Goal: Find specific page/section: Find specific page/section

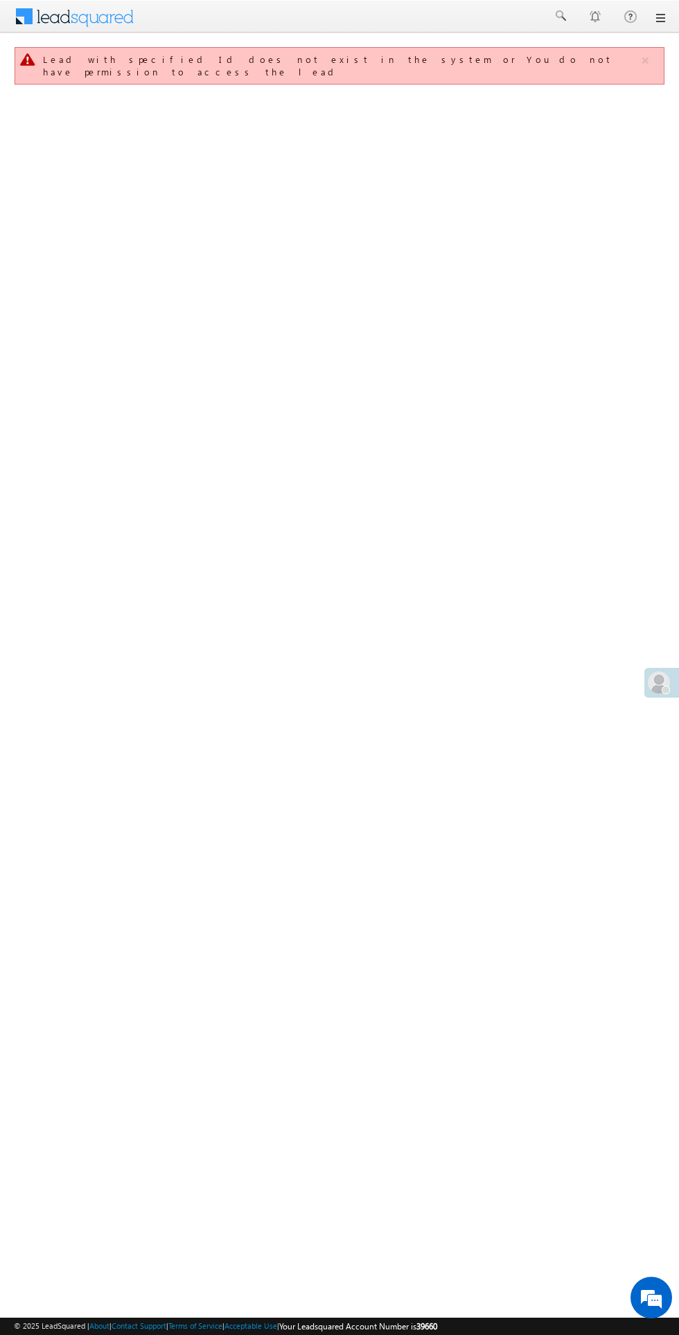
click at [655, 682] on span at bounding box center [659, 682] width 22 height 22
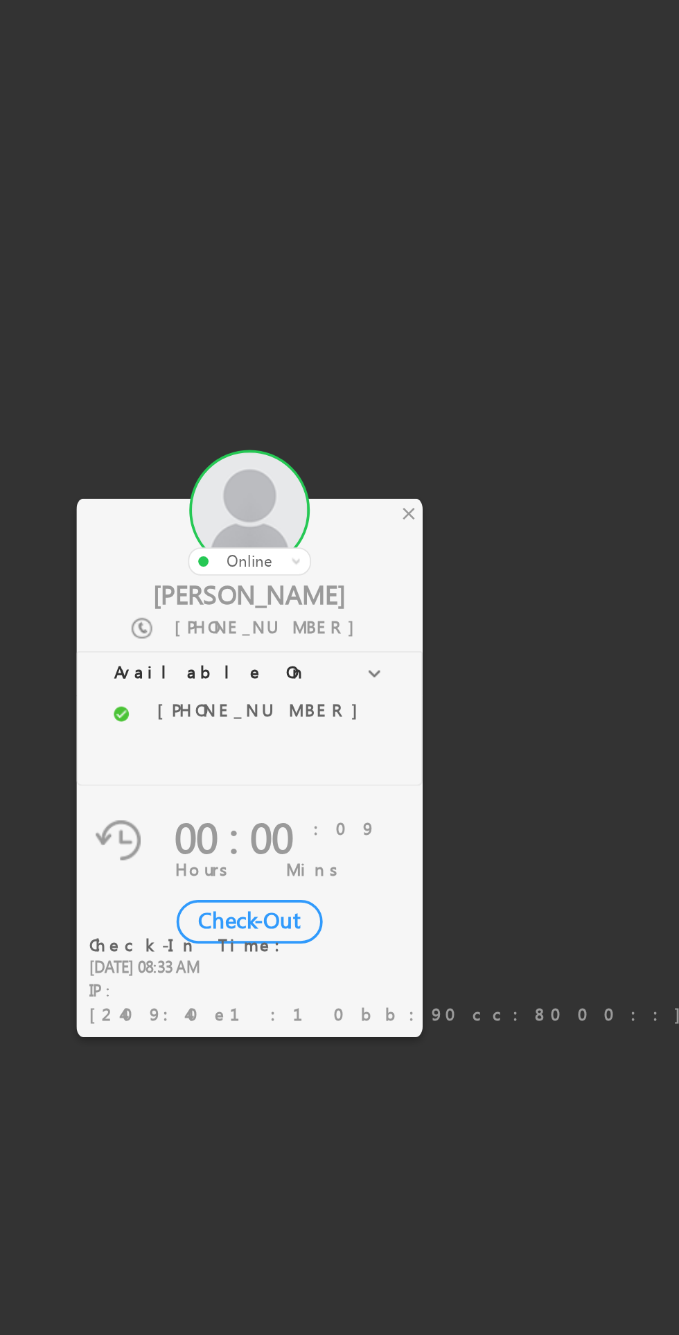
click at [397, 567] on div "×" at bounding box center [400, 568] width 15 height 15
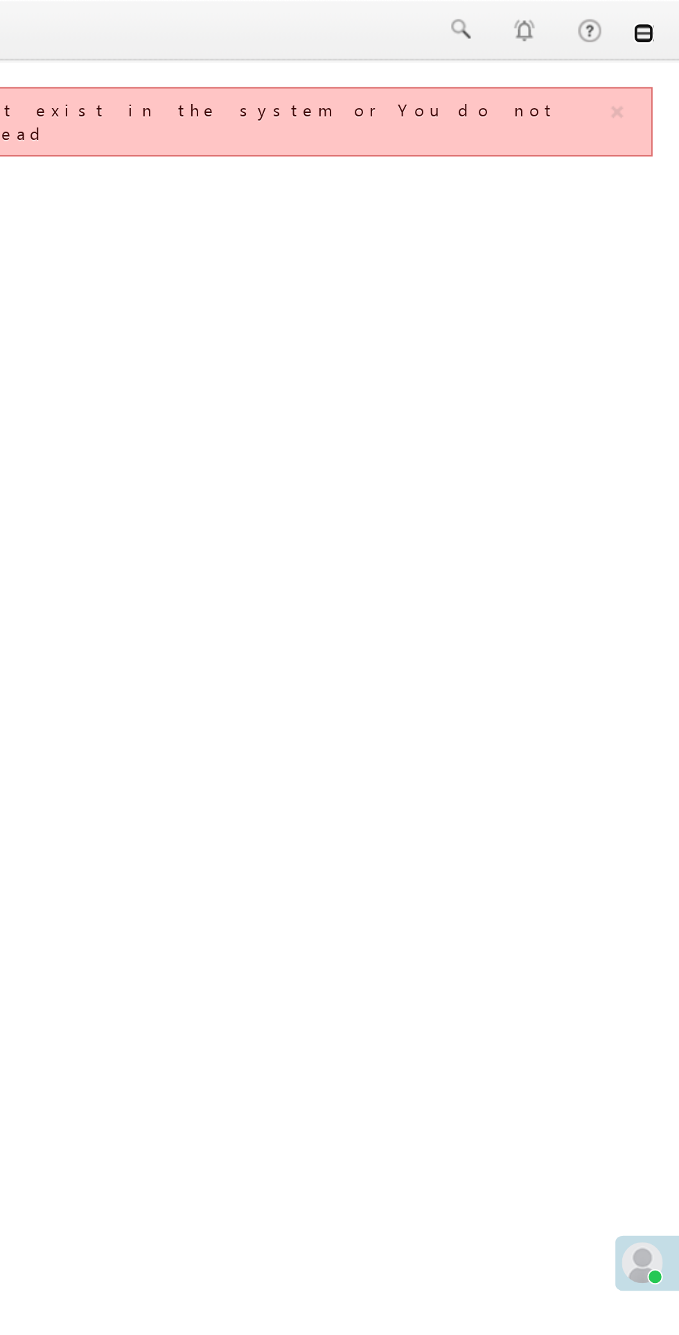
click at [661, 16] on link at bounding box center [659, 17] width 11 height 11
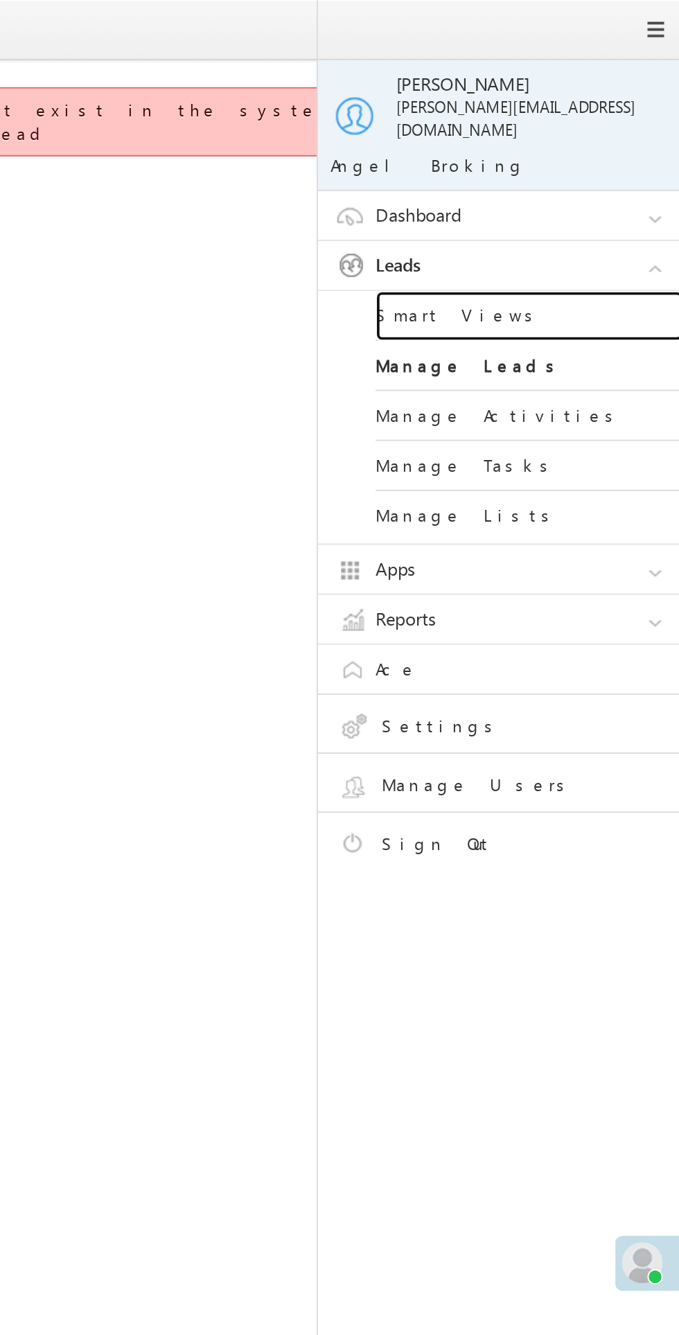
click at [559, 157] on link "Smart Views" at bounding box center [598, 170] width 166 height 27
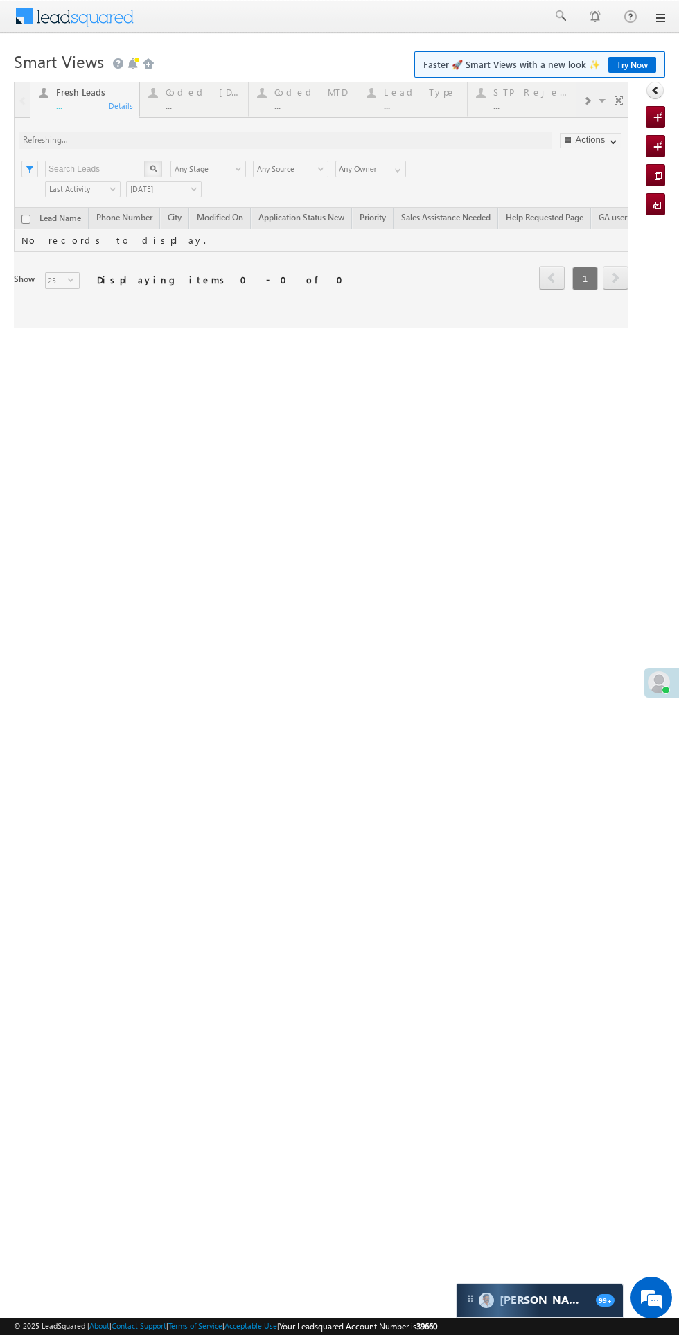
click at [188, 102] on div at bounding box center [321, 205] width 614 height 247
click at [189, 101] on div at bounding box center [321, 205] width 614 height 247
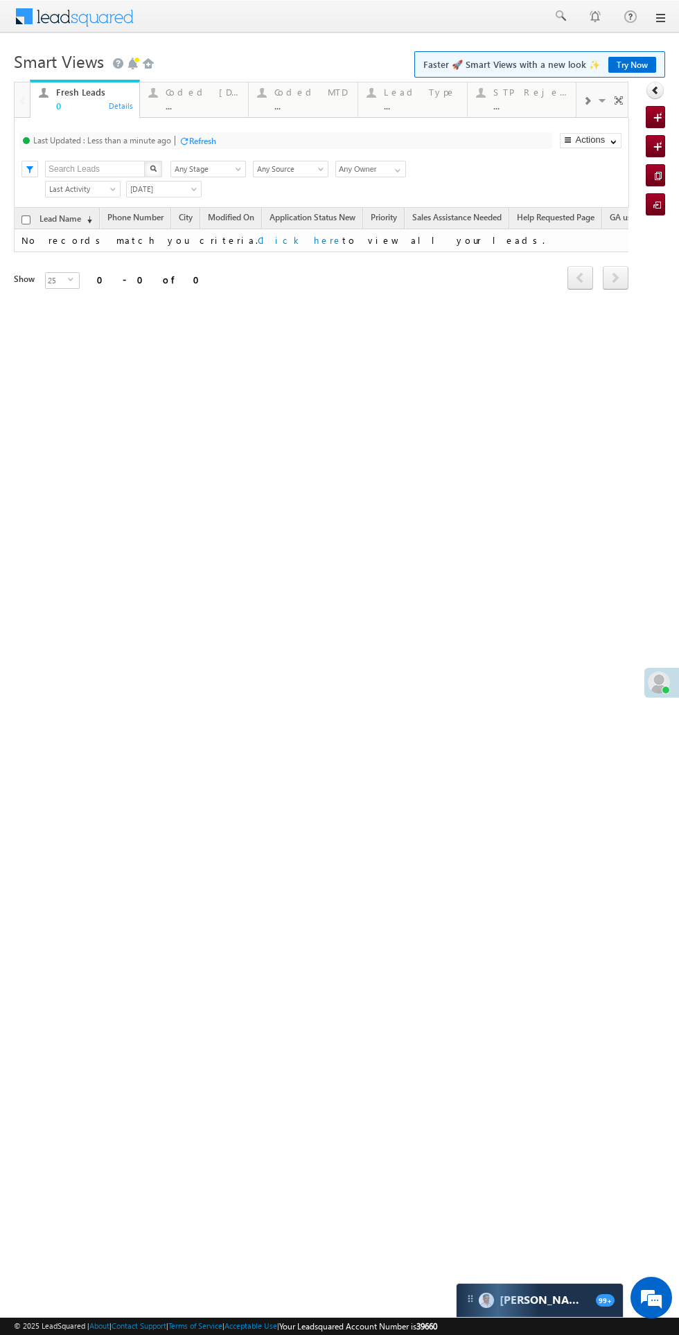
click at [217, 91] on div "Coded Today" at bounding box center [203, 92] width 75 height 11
